Goal: Task Accomplishment & Management: Manage account settings

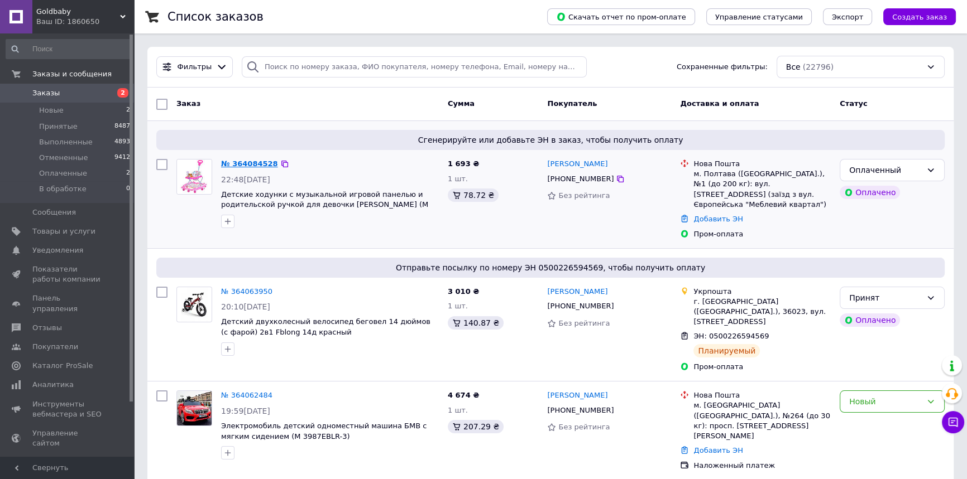
click at [259, 162] on link "№ 364084528" at bounding box center [249, 164] width 57 height 8
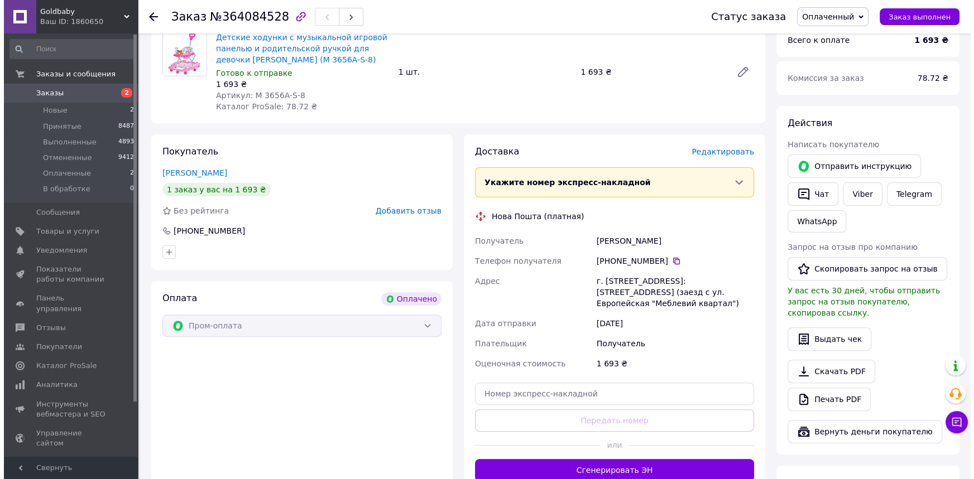
scroll to position [406, 0]
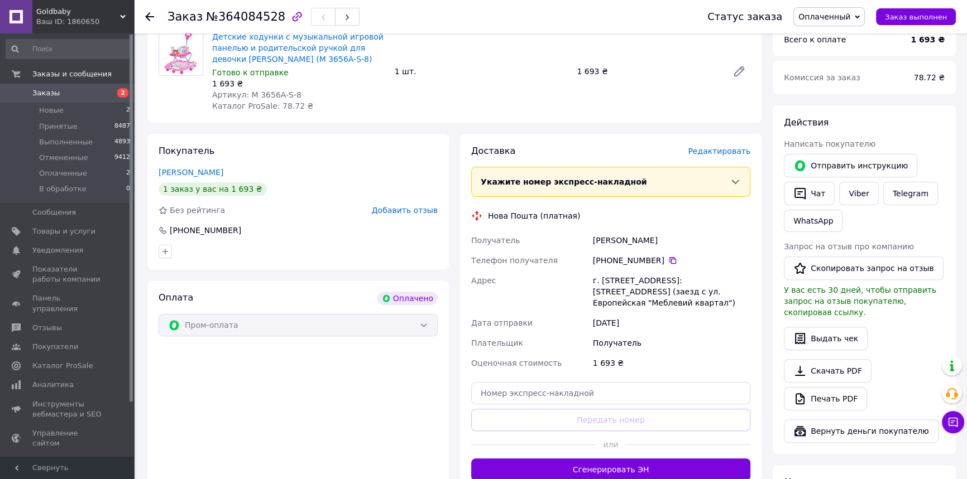
click at [722, 147] on span "Редактировать" at bounding box center [719, 151] width 63 height 9
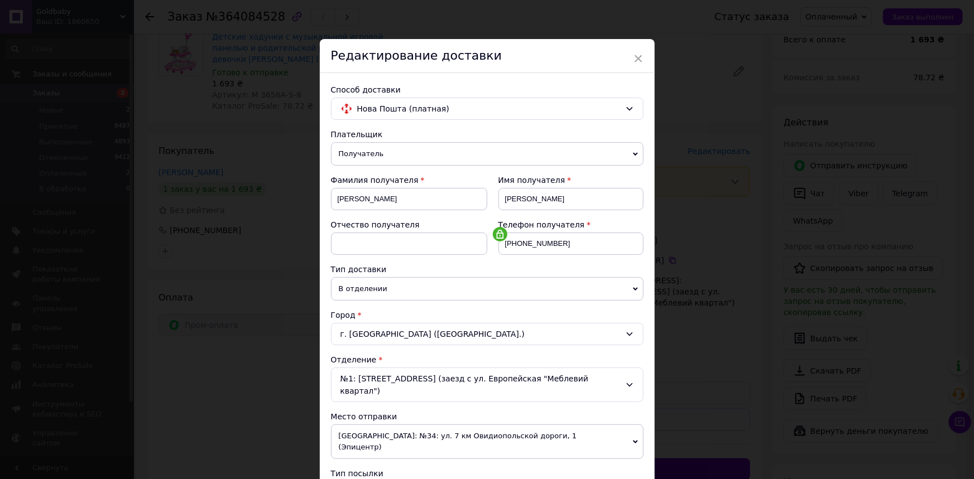
click at [626, 332] on icon at bounding box center [629, 334] width 9 height 9
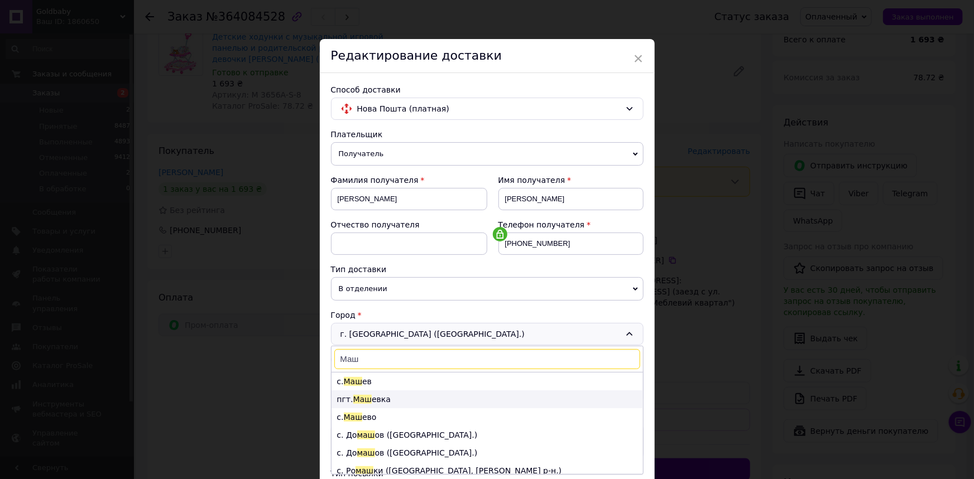
type input "Маш"
click at [381, 398] on li "пгт. [GEOGRAPHIC_DATA] евка" at bounding box center [486, 400] width 311 height 18
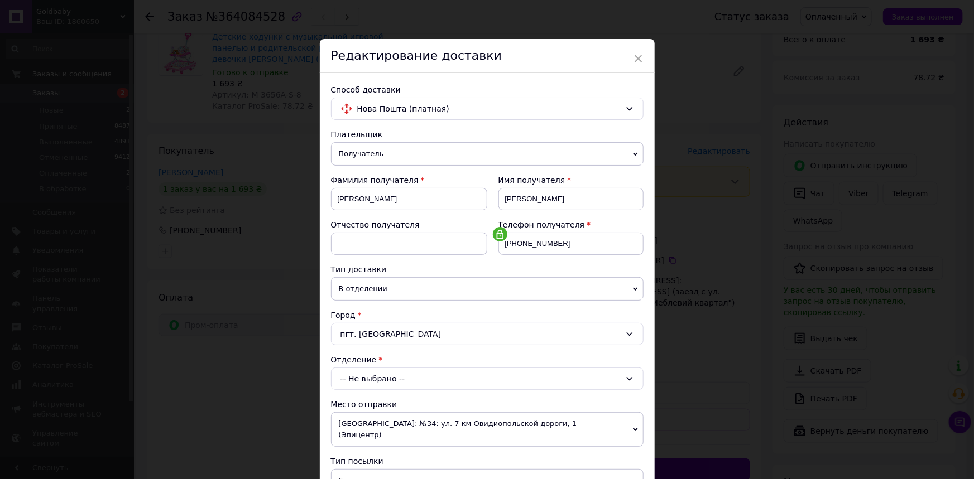
click at [359, 372] on div "-- Не выбрано --" at bounding box center [487, 379] width 313 height 22
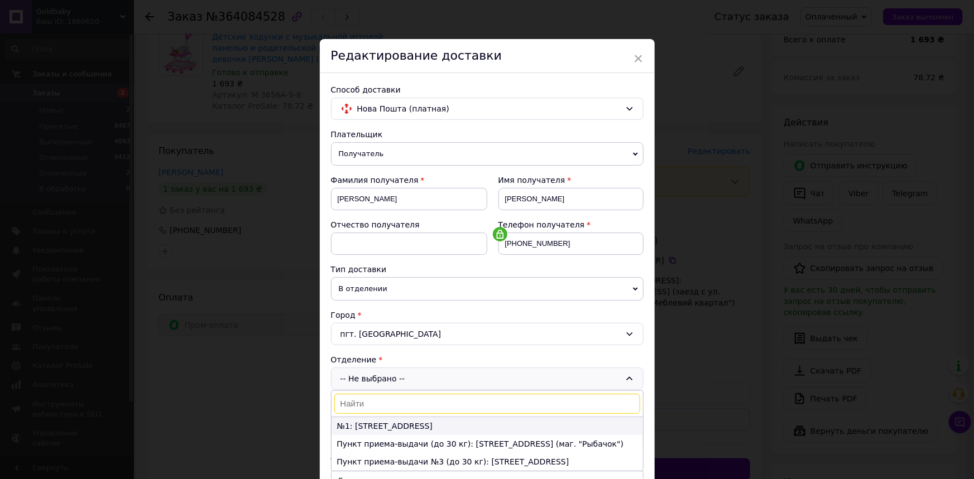
click at [361, 426] on li "№1: [STREET_ADDRESS]" at bounding box center [486, 426] width 311 height 18
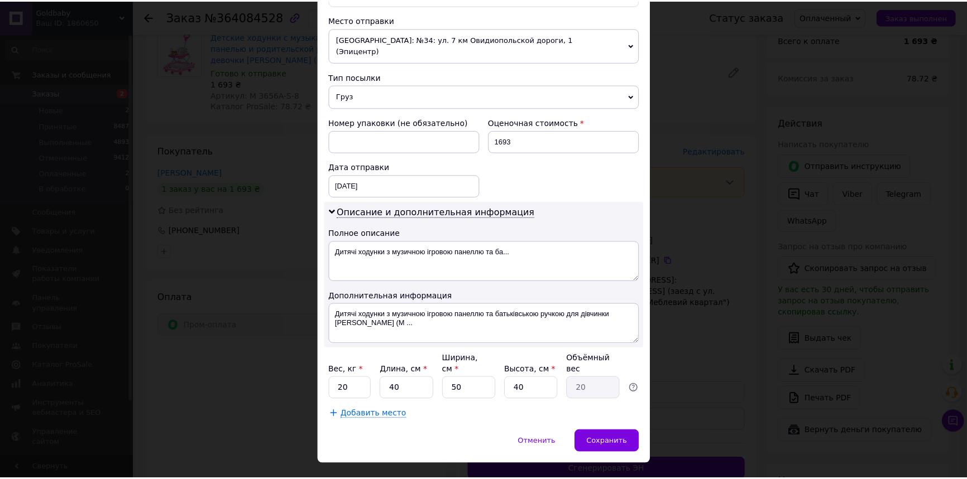
scroll to position [385, 0]
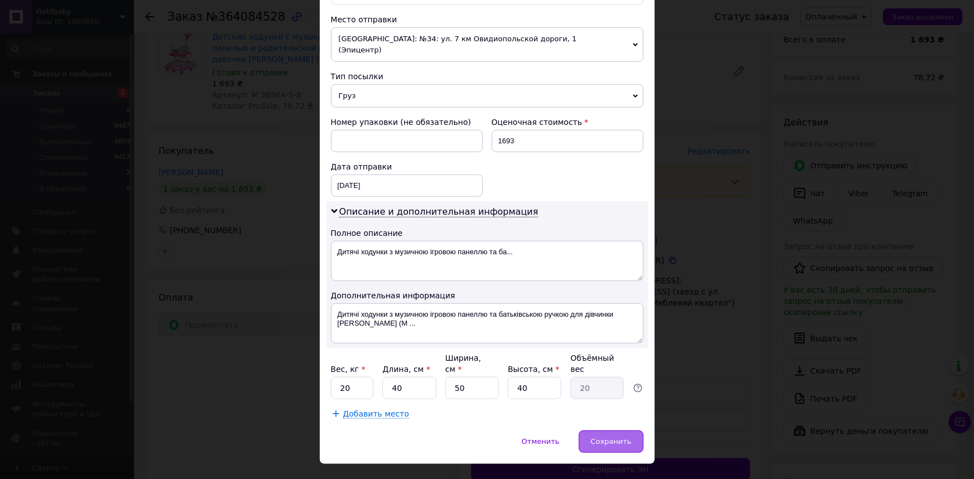
click at [607, 438] on span "Сохранить" at bounding box center [610, 442] width 41 height 8
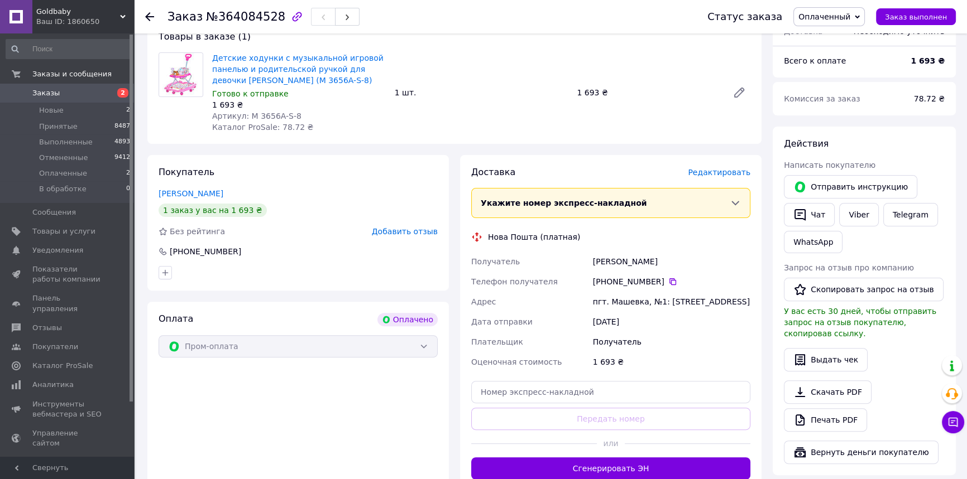
scroll to position [406, 0]
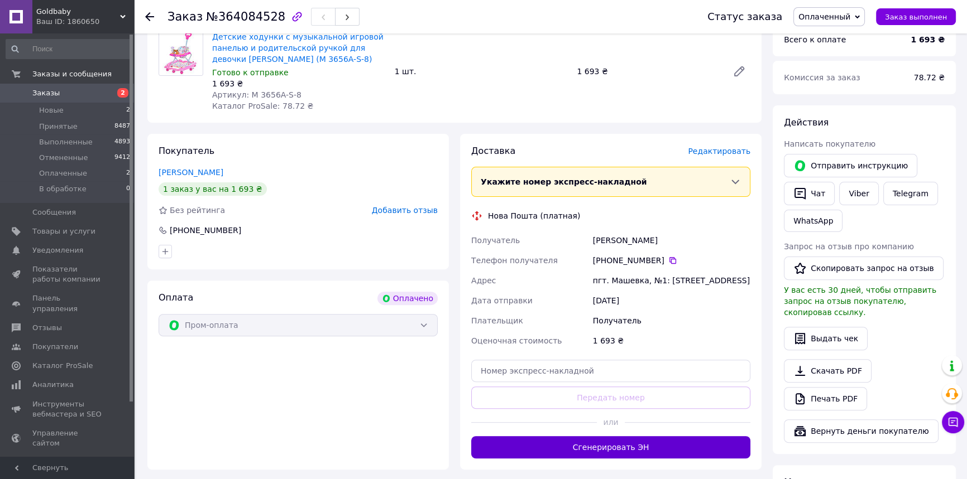
click at [612, 436] on button "Сгенерировать ЭН" at bounding box center [610, 447] width 279 height 22
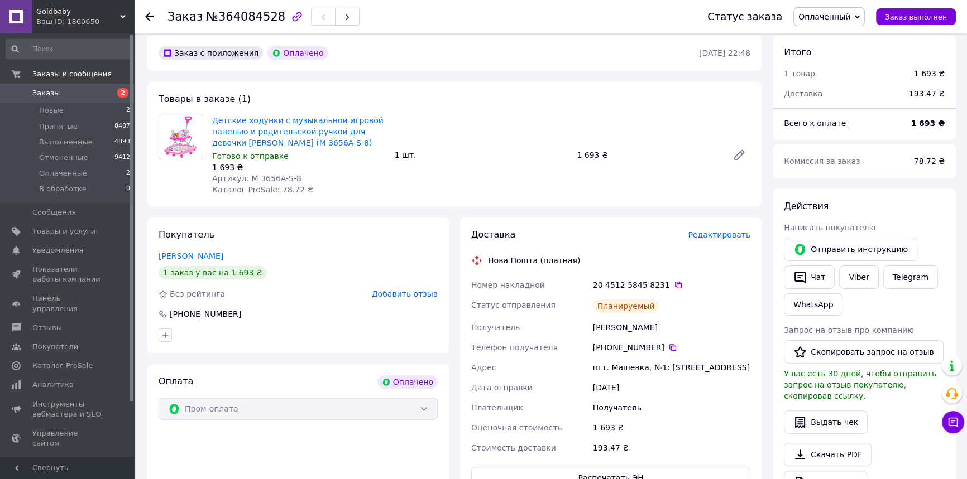
scroll to position [304, 0]
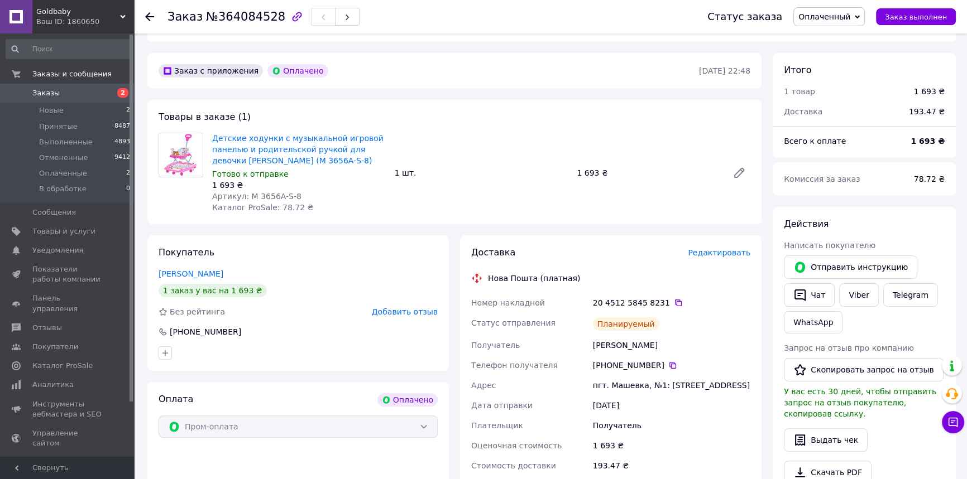
click at [147, 17] on use at bounding box center [149, 16] width 9 height 9
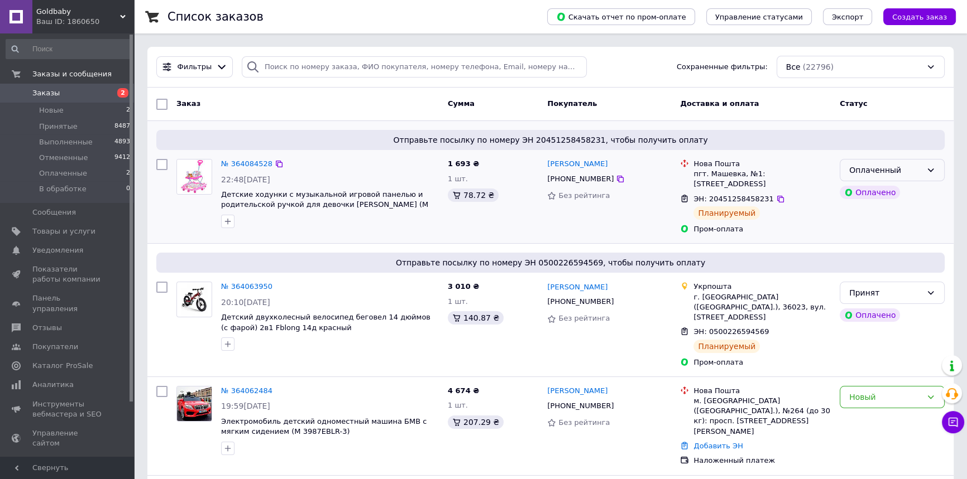
click at [933, 171] on icon at bounding box center [930, 170] width 9 height 9
click at [894, 191] on li "Принят" at bounding box center [892, 194] width 104 height 20
click at [777, 200] on icon at bounding box center [780, 199] width 7 height 7
